Goal: Information Seeking & Learning: Learn about a topic

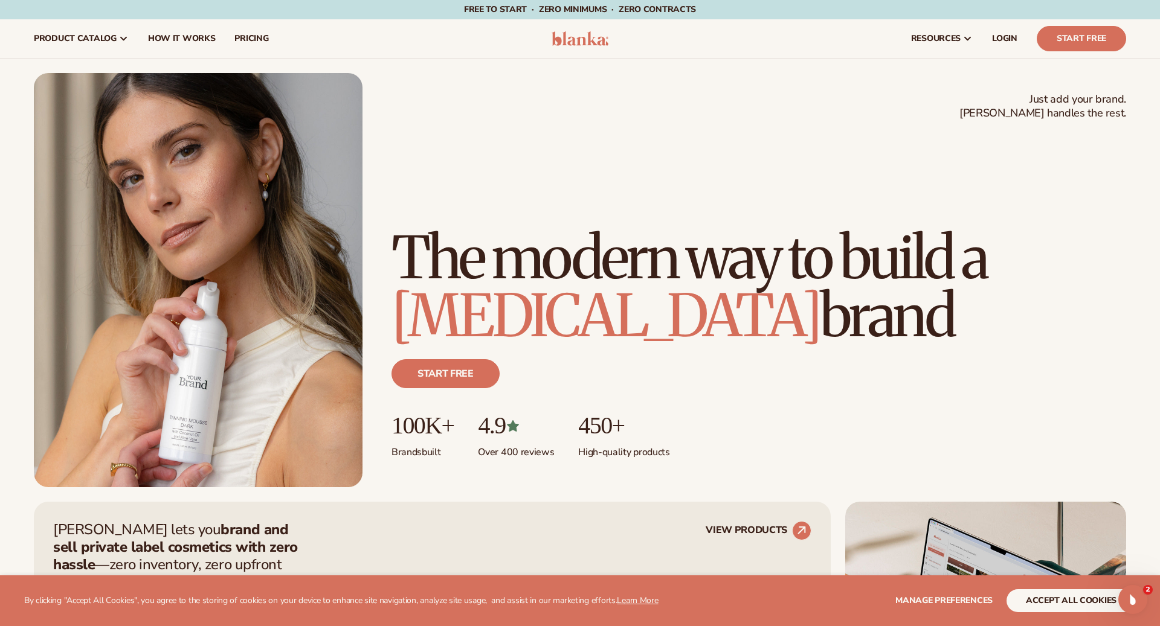
click at [539, 39] on header "Cart product catalog The Lab by Blanka" at bounding box center [580, 38] width 1160 height 39
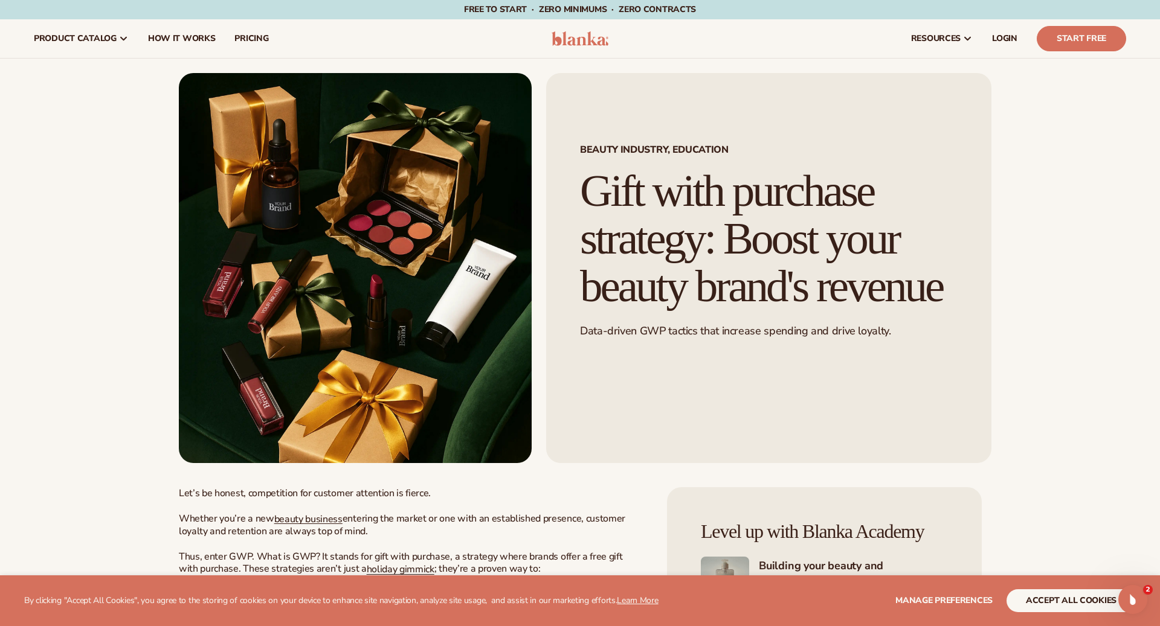
click at [619, 120] on div "Beauty industry, education Gift with purchase strategy: Boost your beauty brand…" at bounding box center [768, 268] width 445 height 390
click at [647, 208] on h1 "Gift with purchase strategy: Boost your beauty brand's revenue" at bounding box center [768, 238] width 377 height 143
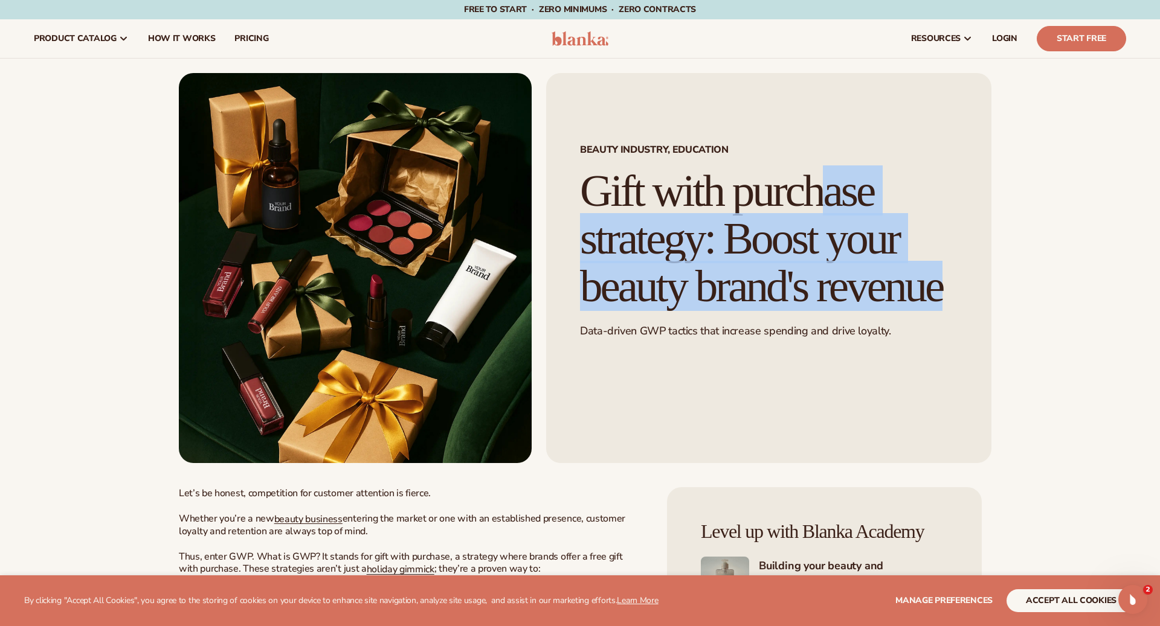
click at [647, 208] on h1 "Gift with purchase strategy: Boost your beauty brand's revenue" at bounding box center [768, 238] width 377 height 143
copy div "Gift with purchase strategy: Boost your beauty brand's revenue"
click at [353, 186] on img at bounding box center [355, 268] width 353 height 390
